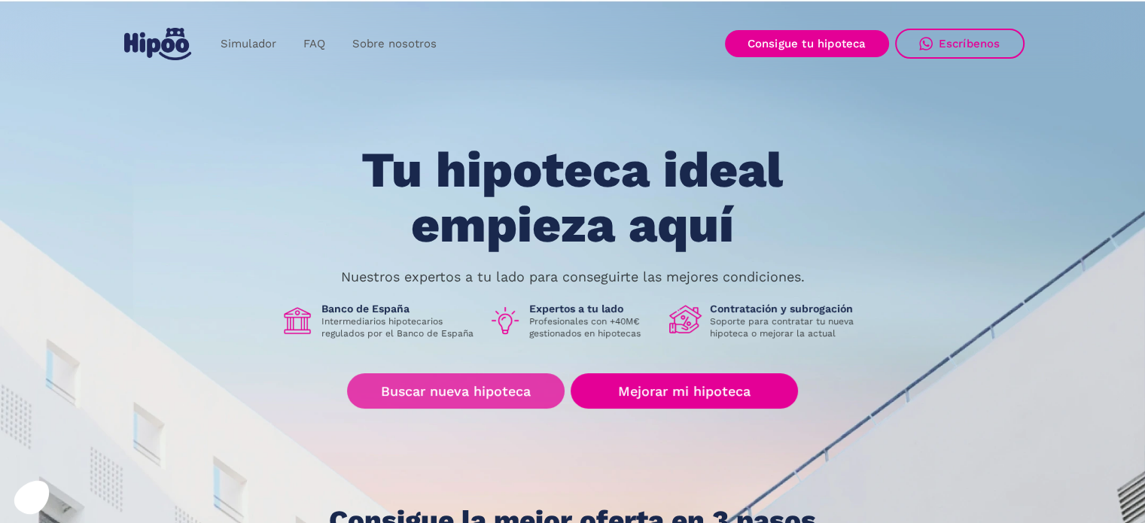
click at [462, 394] on link "Buscar nueva hipoteca" at bounding box center [456, 391] width 218 height 35
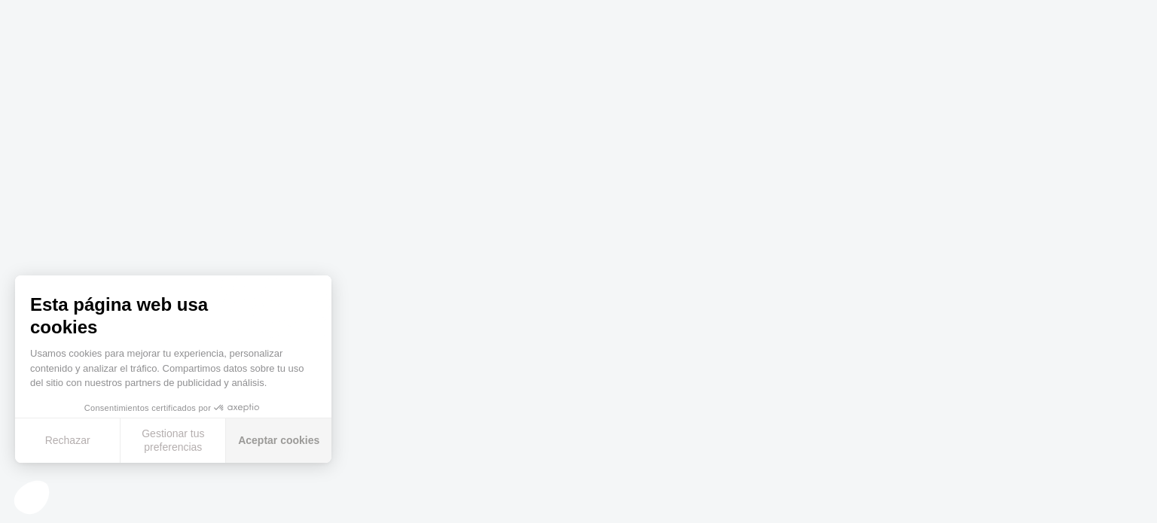
click at [258, 442] on button "Aceptar cookies" at bounding box center [278, 441] width 105 height 44
